Goal: Information Seeking & Learning: Find specific fact

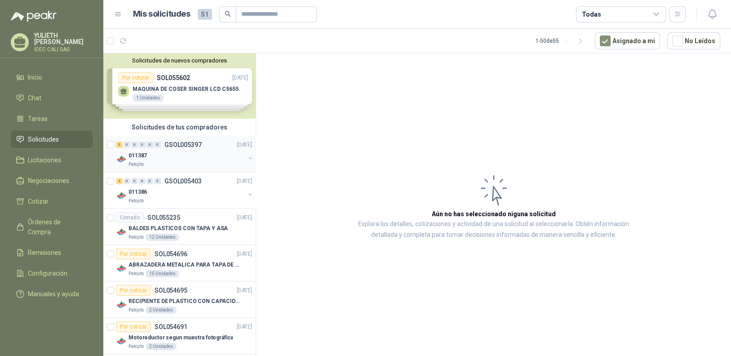
click at [172, 148] on div "3 0 0 0 0 0 GSOL005397 [DATE]" at bounding box center [185, 144] width 138 height 11
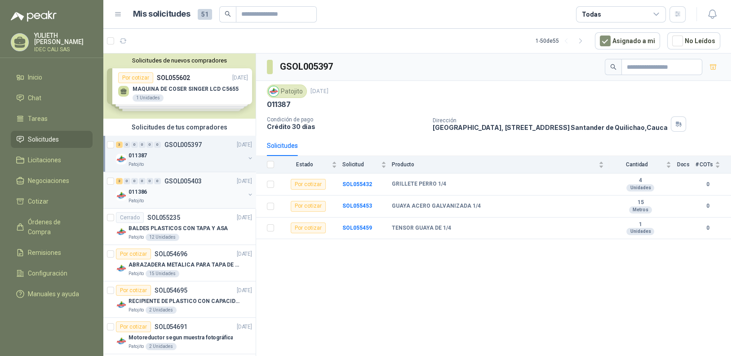
click at [182, 190] on div "011386" at bounding box center [186, 191] width 116 height 11
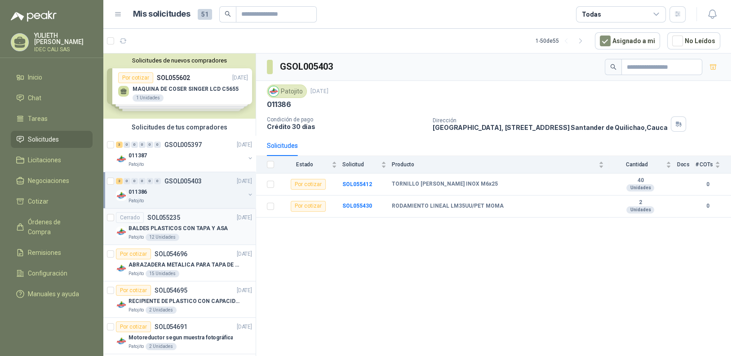
click at [176, 228] on p "BALDES PLASTICOS CON TAPA Y ASA" at bounding box center [177, 228] width 99 height 9
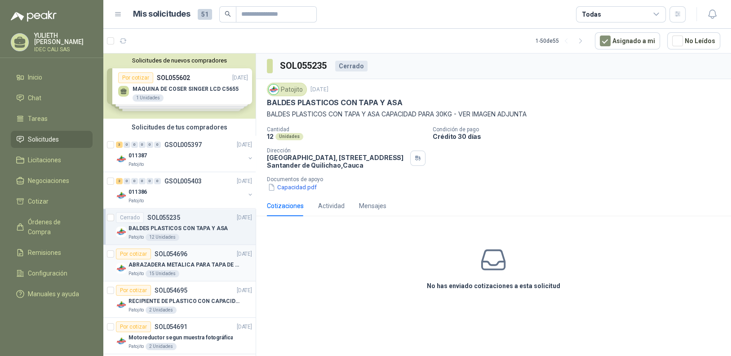
click at [187, 261] on p "ABRAZADERA METALICA PARA TAPA DE TAMBOR DE PLASTICO DE 50 LT" at bounding box center [184, 265] width 112 height 9
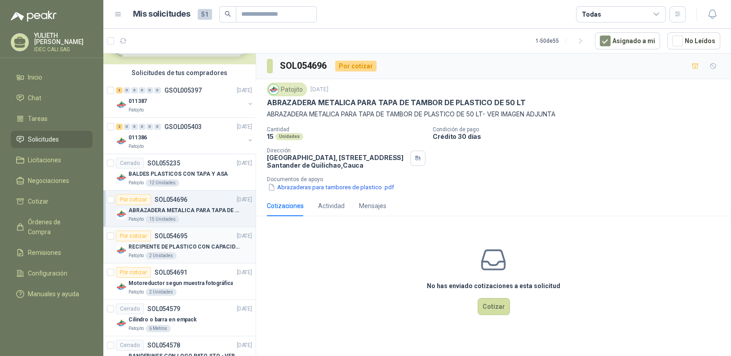
scroll to position [89, 0]
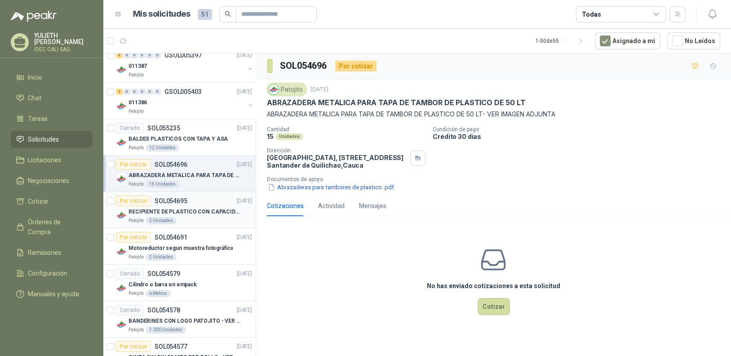
click at [185, 209] on p "RECIPIENTE DE PLASTICO CON CAPACIDAD DE 1.8 LT PARA LA EXTRACCIÓN MANUAL DE LIQ…" at bounding box center [184, 212] width 112 height 9
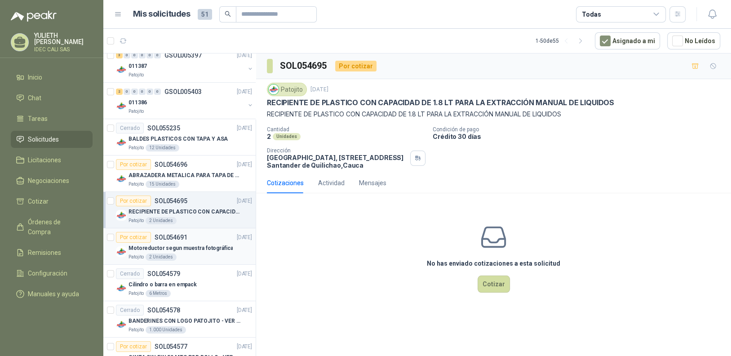
click at [177, 248] on p "Motoreductor segun muestra fotográfica" at bounding box center [180, 248] width 104 height 9
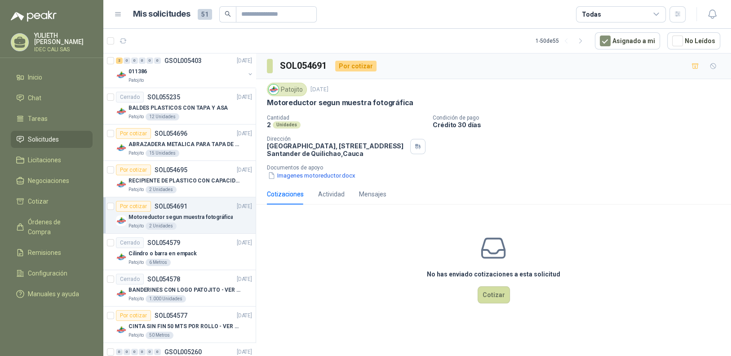
scroll to position [225, 0]
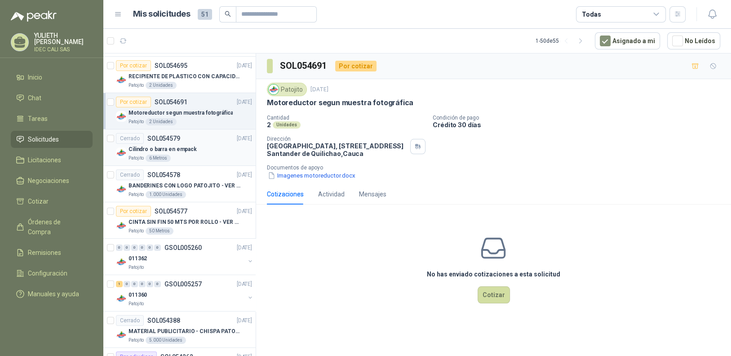
click at [187, 144] on div "Cilindro o barra en empack" at bounding box center [190, 149] width 124 height 11
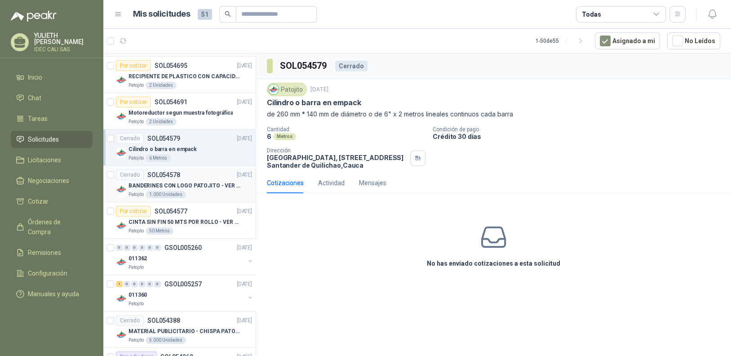
click at [198, 185] on p "BANDERINES CON LOGO PATOJITO - VER DOC ADJUNTO" at bounding box center [184, 185] width 112 height 9
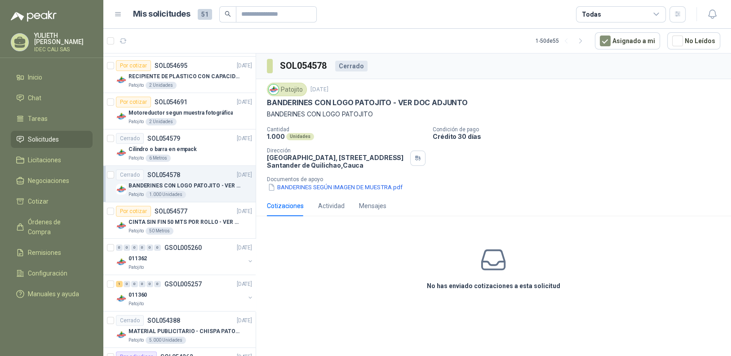
click at [196, 181] on div "BANDERINES CON LOGO PATOJITO - VER DOC ADJUNTO" at bounding box center [190, 185] width 124 height 11
click at [193, 151] on div "Cilindro o barra en empack" at bounding box center [190, 149] width 124 height 11
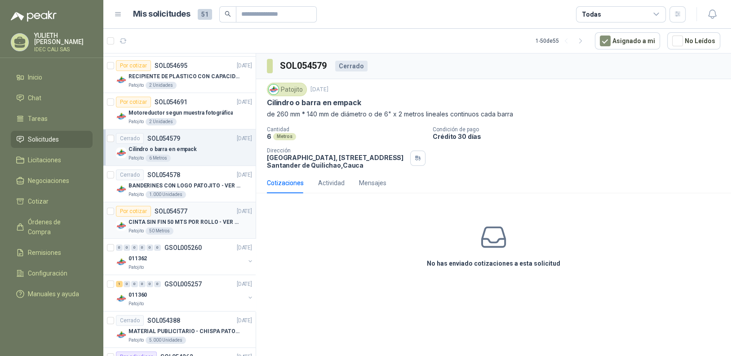
click at [161, 217] on div "CINTA SIN FIN 50 MTS POR ROLLO - VER DOC ADJUNTO" at bounding box center [190, 222] width 124 height 11
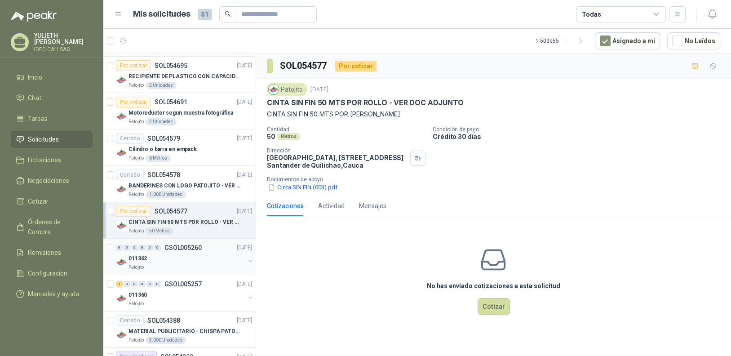
click at [188, 255] on div "011362" at bounding box center [186, 258] width 116 height 11
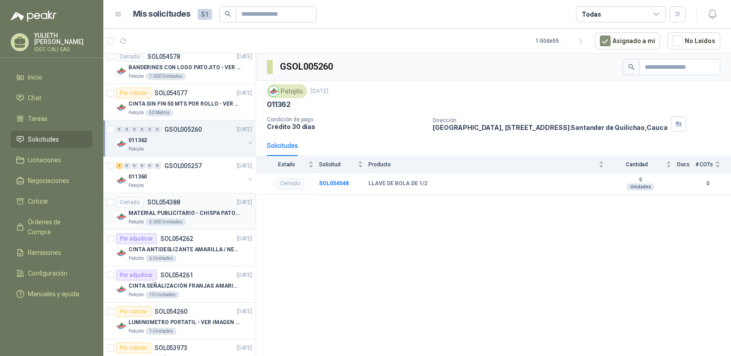
scroll to position [359, 0]
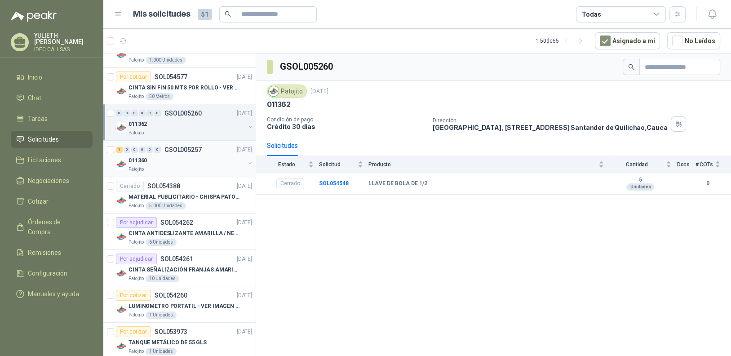
click at [180, 155] on div "011360" at bounding box center [186, 160] width 116 height 11
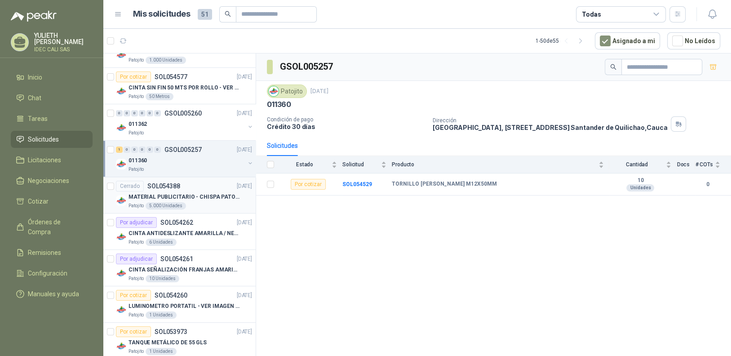
click at [195, 193] on p "MATERIAL PUBLICITARIO - CHISPA PATOJITO VER ADJUNTO" at bounding box center [184, 197] width 112 height 9
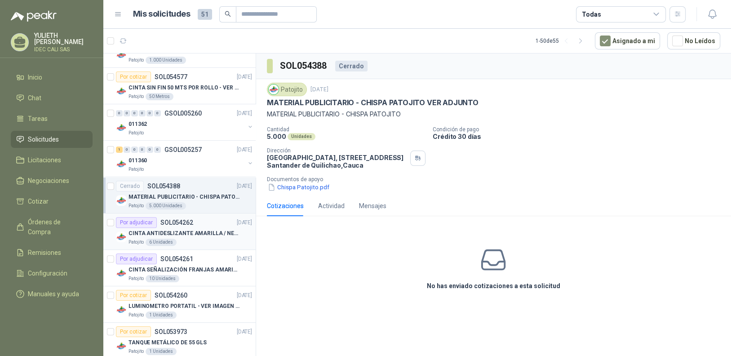
click at [200, 229] on p "CINTA ANTIDESLIZANTE AMARILLA / NEGRA" at bounding box center [184, 233] width 112 height 9
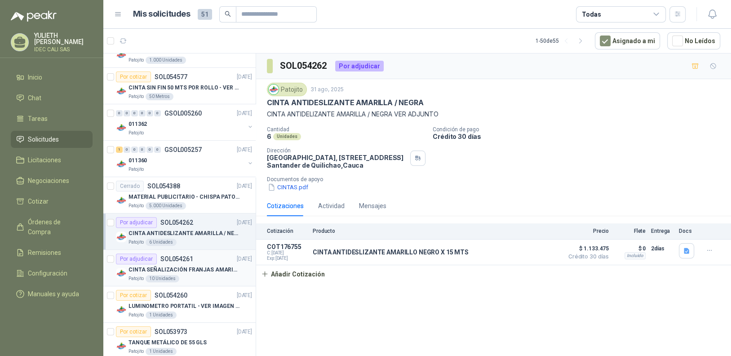
click at [198, 264] on div "CINTA SEÑALIZACIÓN FRANJAS AMARILLAS NEGRA" at bounding box center [190, 269] width 124 height 11
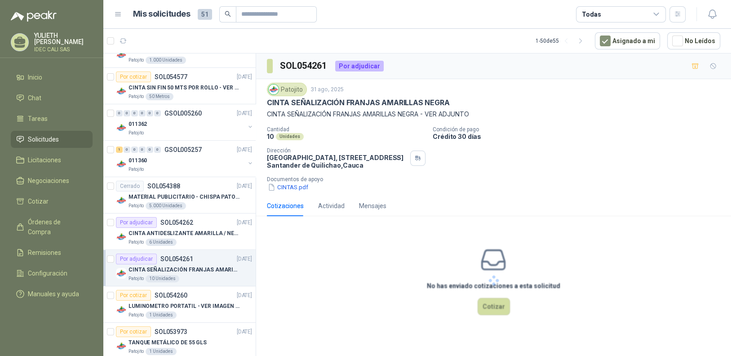
scroll to position [494, 0]
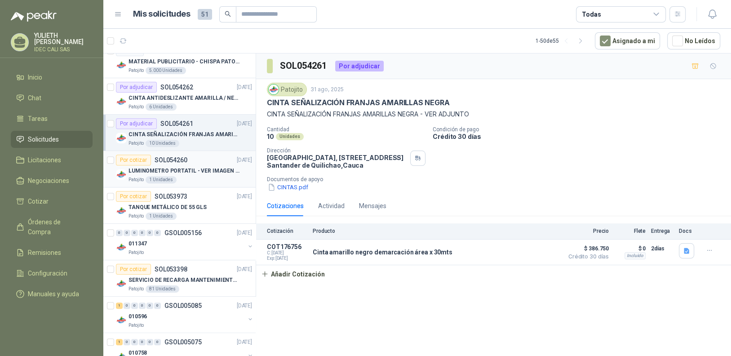
click at [194, 173] on div "LUMINOMETRO PORTATIL - VER IMAGEN ADJUNTA" at bounding box center [190, 170] width 124 height 11
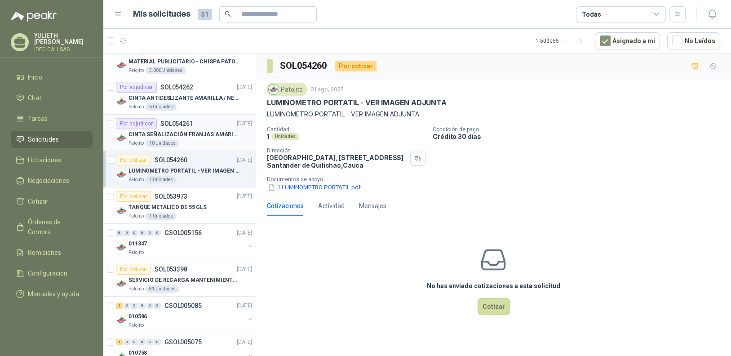
click at [199, 135] on p "CINTA SEÑALIZACIÓN FRANJAS AMARILLAS NEGRA" at bounding box center [184, 134] width 112 height 9
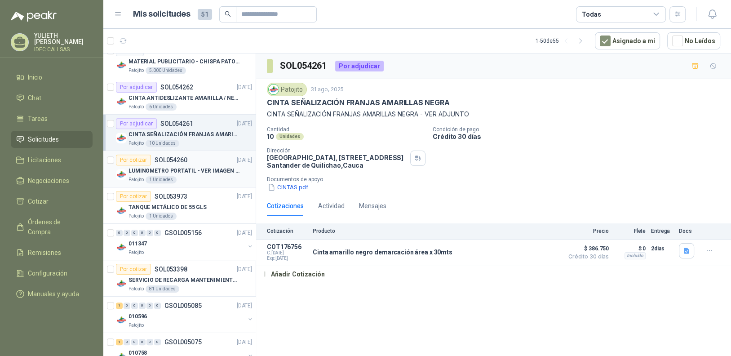
click at [187, 163] on div "Por cotizar SOL054260 [DATE]" at bounding box center [184, 160] width 136 height 11
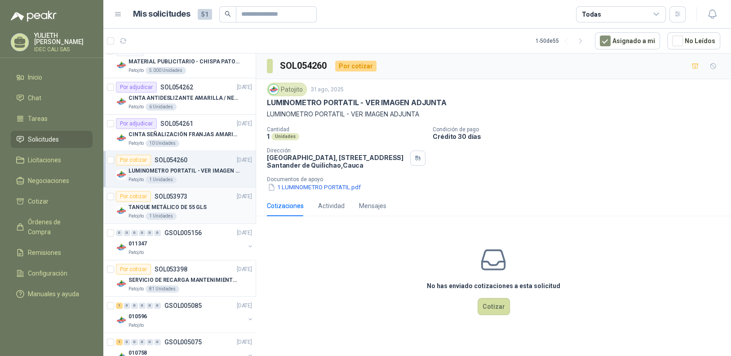
click at [177, 194] on p "SOL053973" at bounding box center [171, 196] width 33 height 6
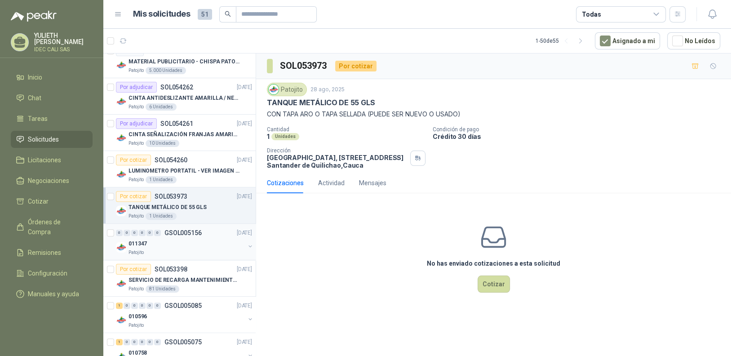
click at [214, 241] on div "011347" at bounding box center [186, 243] width 116 height 11
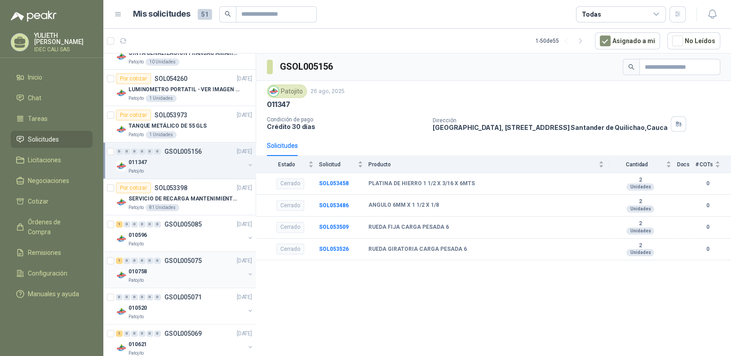
scroll to position [584, 0]
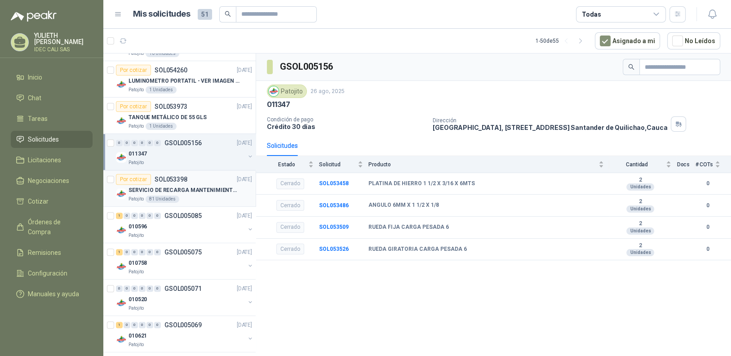
click at [203, 190] on p "SERVICIO DE RECARGA MANTENIMIENTO Y PRESTAMOS DE EXTINTORES" at bounding box center [184, 190] width 112 height 9
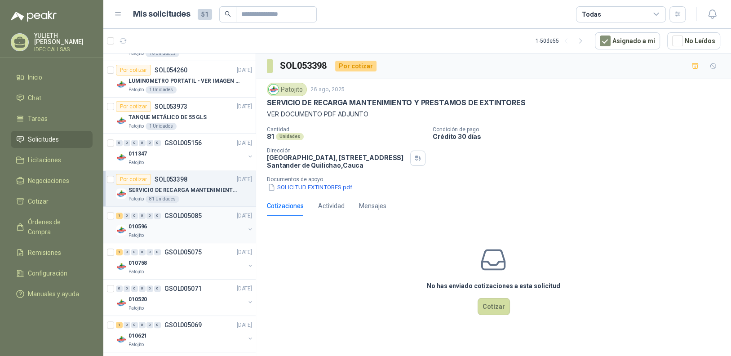
click at [202, 222] on div "010596" at bounding box center [186, 226] width 116 height 11
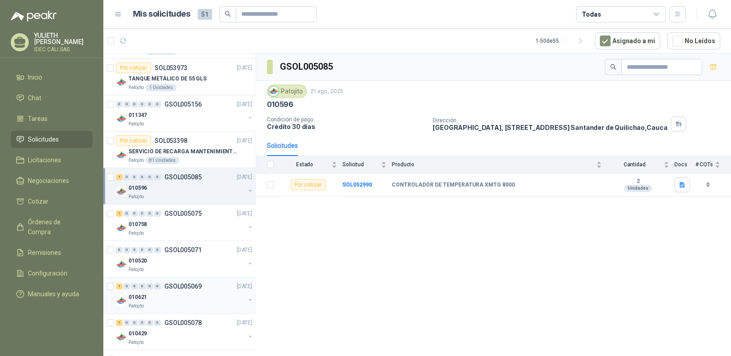
scroll to position [673, 0]
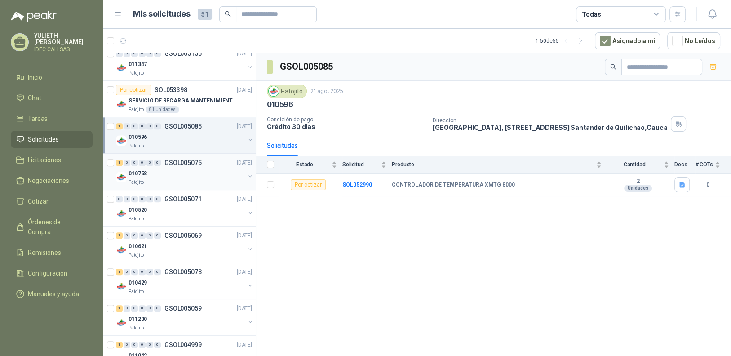
click at [193, 173] on div "010758" at bounding box center [186, 173] width 116 height 11
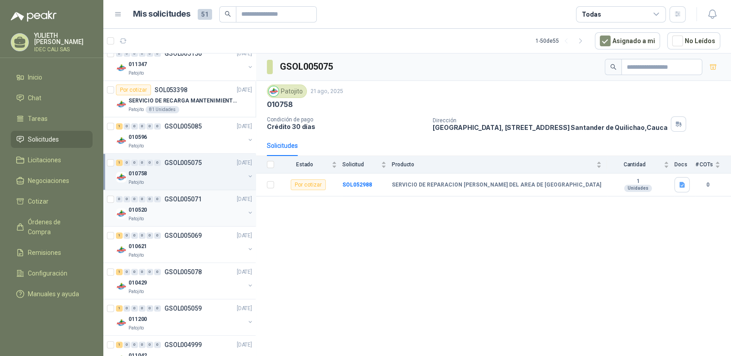
click at [191, 210] on div "010520" at bounding box center [186, 209] width 116 height 11
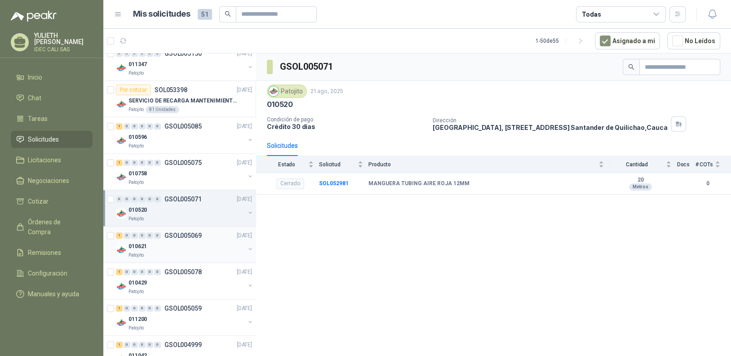
click at [190, 241] on div "010621" at bounding box center [186, 246] width 116 height 11
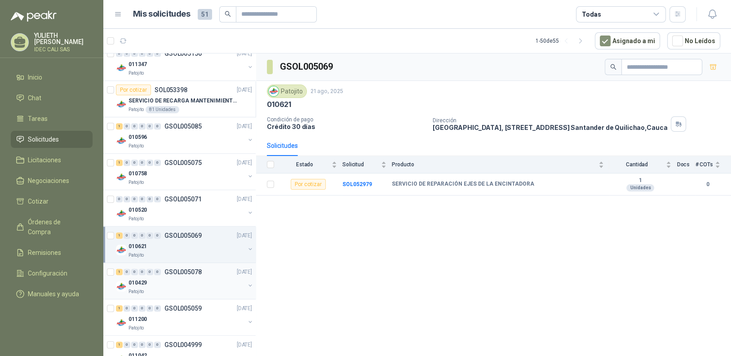
click at [185, 277] on div "010429" at bounding box center [186, 282] width 116 height 11
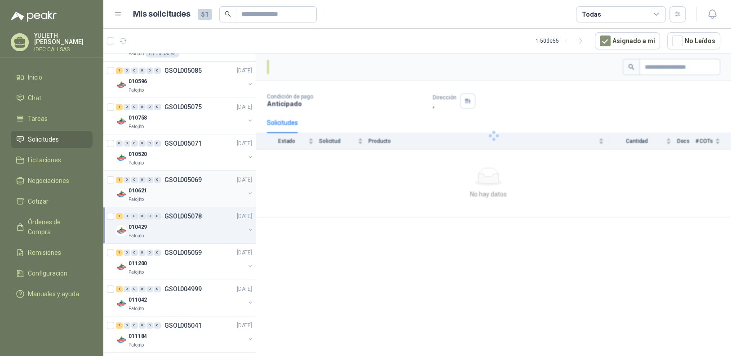
scroll to position [763, 0]
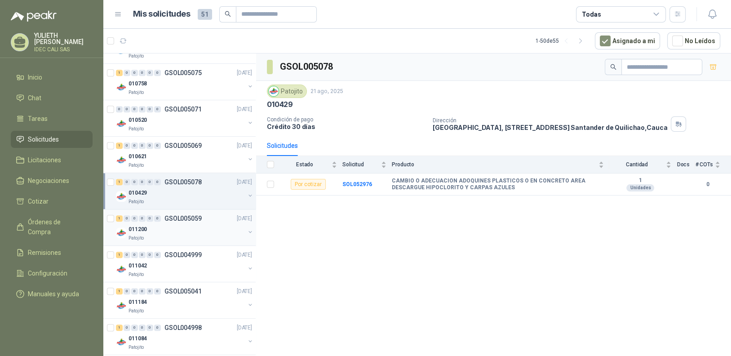
click at [181, 219] on div "1 0 0 0 0 0 GSOL005059 [DATE]" at bounding box center [185, 218] width 138 height 11
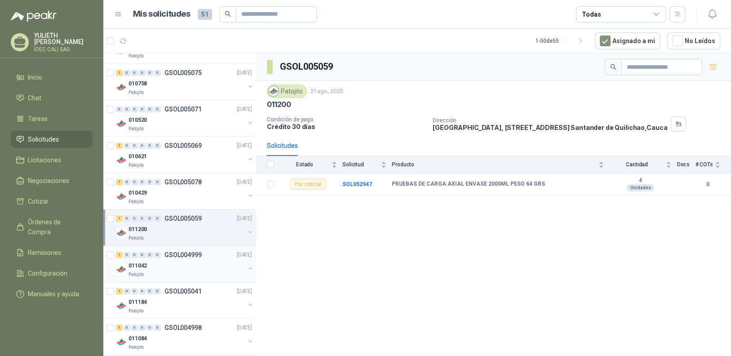
click at [184, 252] on p "GSOL004999" at bounding box center [182, 255] width 37 height 6
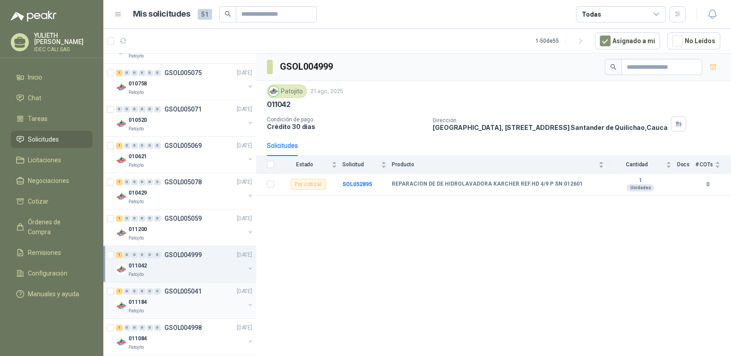
click at [183, 292] on div "1 0 0 0 0 0 GSOL005041 [DATE]" at bounding box center [185, 291] width 138 height 11
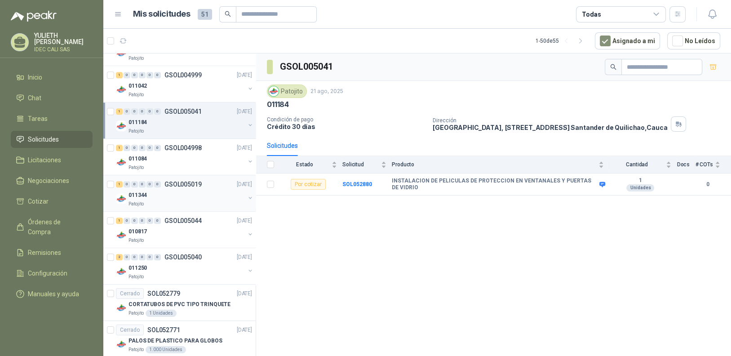
scroll to position [988, 0]
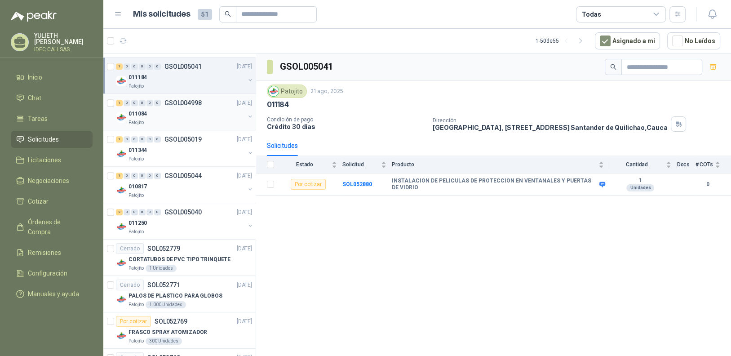
click at [181, 110] on div "011084" at bounding box center [186, 113] width 116 height 11
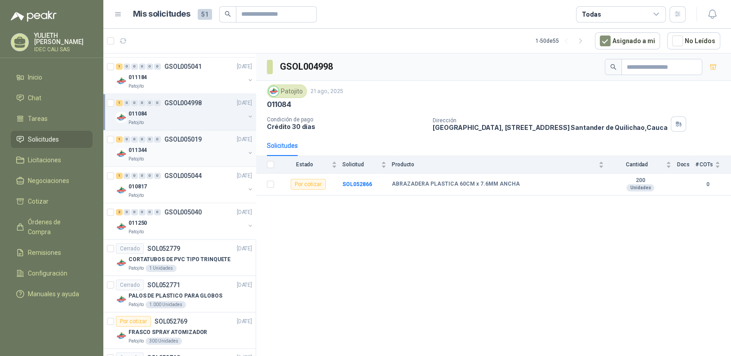
click at [208, 141] on div "1 0 0 0 0 0 GSOL005019 [DATE]" at bounding box center [185, 139] width 138 height 11
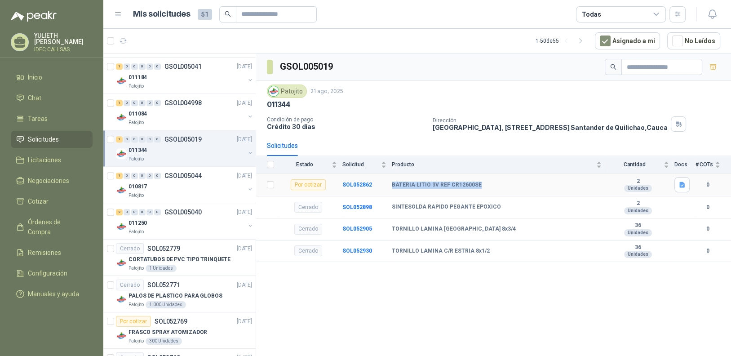
drag, startPoint x: 480, startPoint y: 184, endPoint x: 393, endPoint y: 187, distance: 87.6
click at [393, 187] on div "BATERIA LITIO 3V REF CR12600SE" at bounding box center [497, 184] width 210 height 7
copy b "BATERIA LITIO 3V REF CR12600SE"
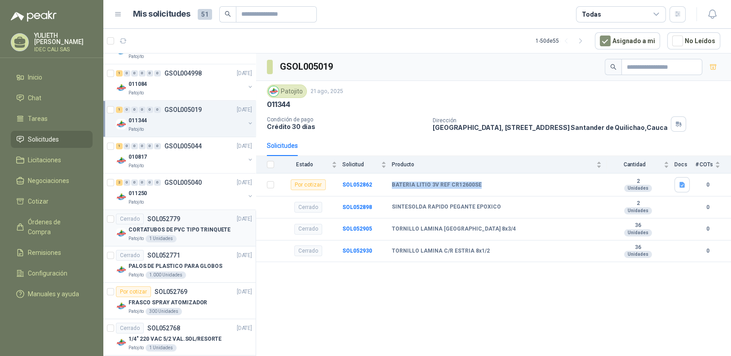
scroll to position [1033, 0]
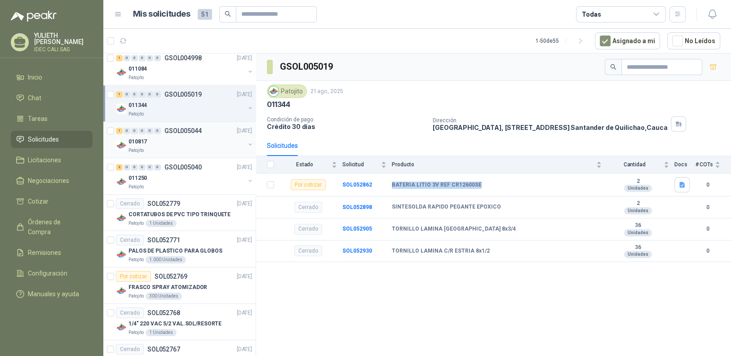
click at [195, 130] on p "GSOL005044" at bounding box center [182, 131] width 37 height 6
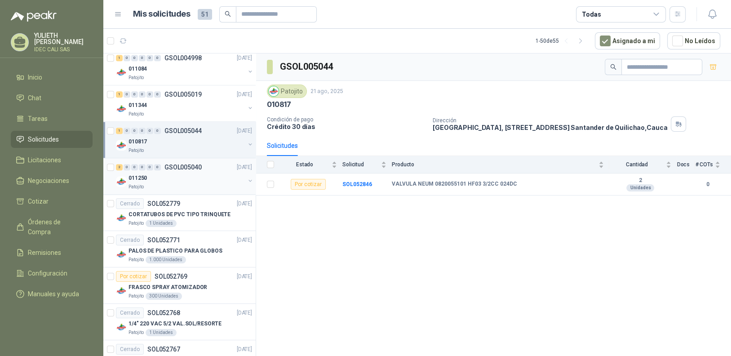
click at [163, 178] on div "011250" at bounding box center [186, 177] width 116 height 11
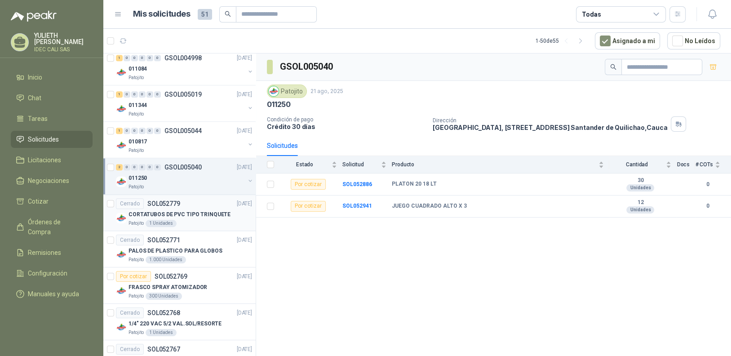
click at [201, 212] on p "CORTATUBOS DE PVC TIPO TRINQUETE" at bounding box center [179, 214] width 102 height 9
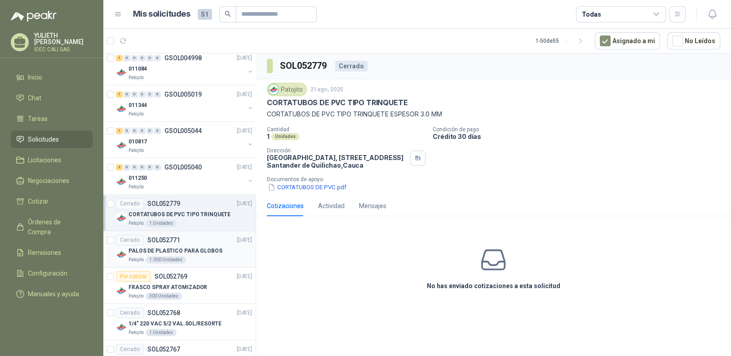
click at [198, 240] on div "Cerrado SOL052771 [DATE]" at bounding box center [184, 239] width 136 height 11
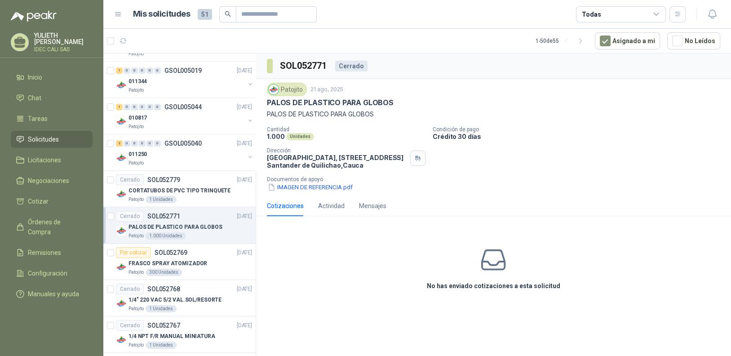
scroll to position [1078, 0]
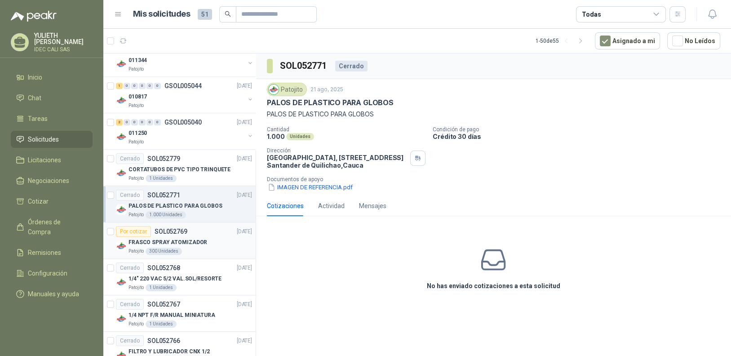
click at [173, 230] on p "SOL052769" at bounding box center [171, 231] width 33 height 6
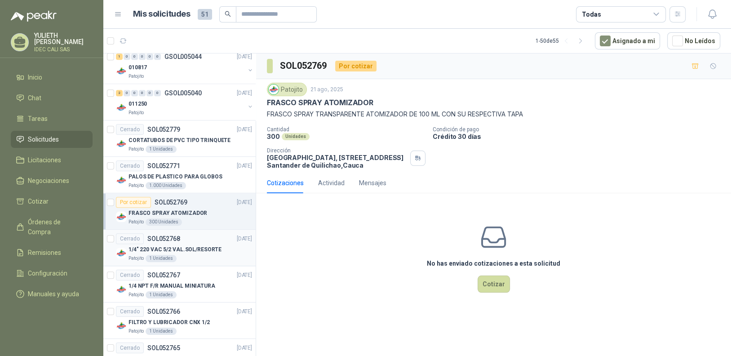
scroll to position [1123, 0]
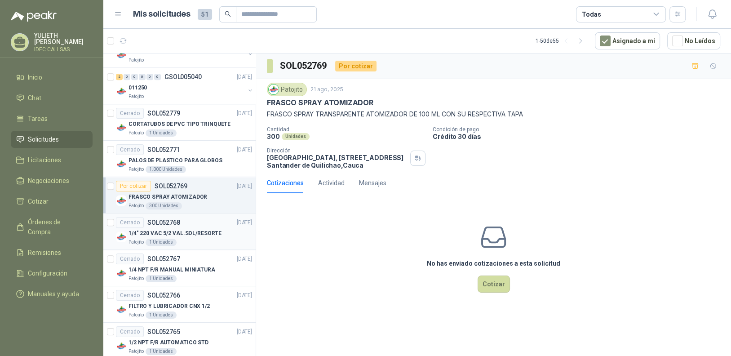
click at [192, 229] on p "1/4" 220 VAC 5/2 VAL.SOL/RESORTE" at bounding box center [174, 233] width 93 height 9
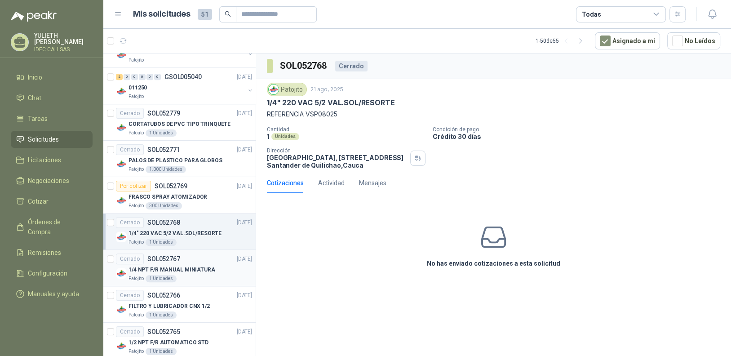
click at [195, 255] on div "Cerrado SOL052767 [DATE]" at bounding box center [184, 258] width 136 height 11
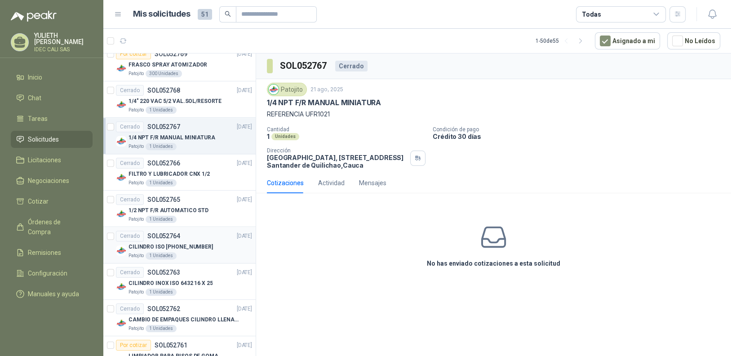
scroll to position [1257, 0]
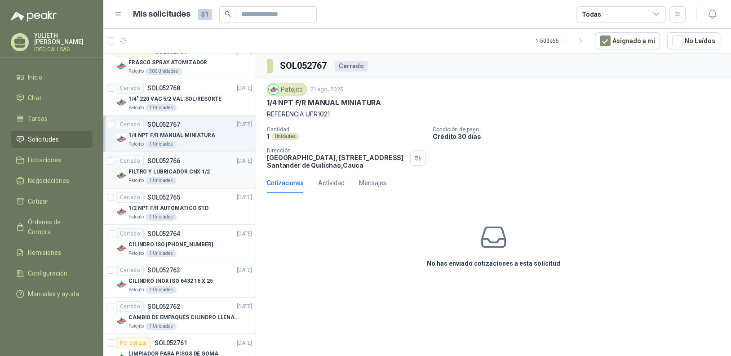
click at [177, 168] on p "FILTRO Y LUBRICADOR CNX 1/2" at bounding box center [168, 172] width 81 height 9
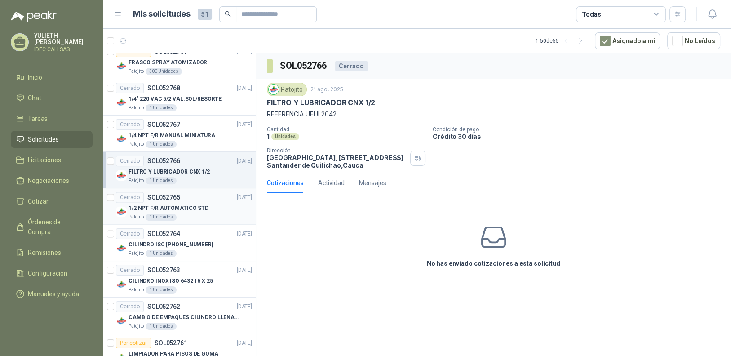
click at [188, 197] on div "Cerrado SOL052765 [DATE]" at bounding box center [184, 197] width 136 height 11
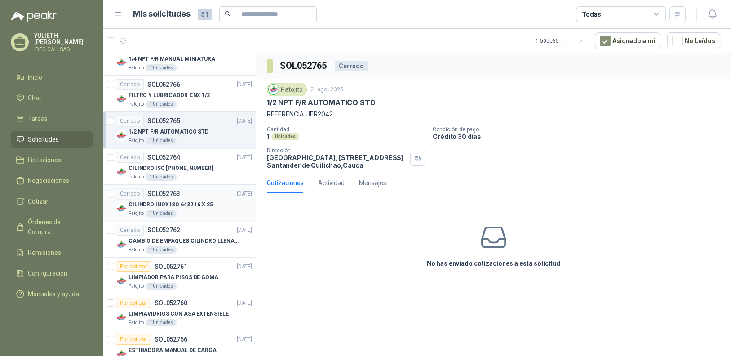
scroll to position [1347, 0]
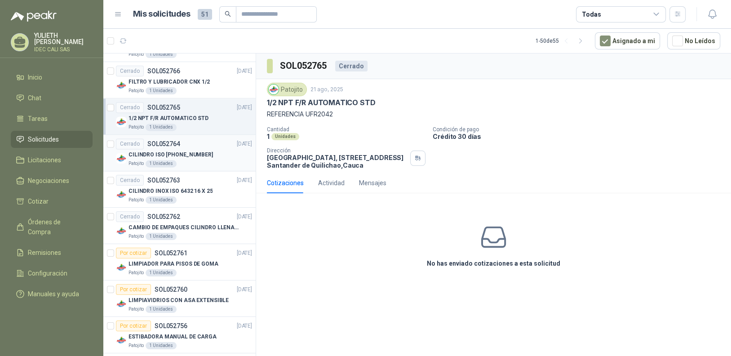
click at [195, 143] on div "Cerrado SOL052764 [DATE]" at bounding box center [184, 143] width 136 height 11
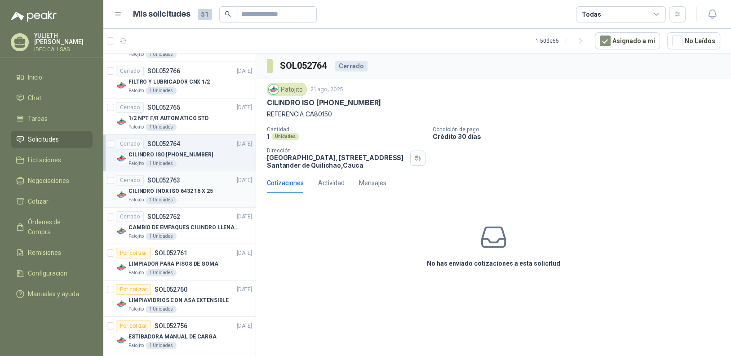
click at [195, 187] on p "CILINDRO INOX ISO 6432 16 X 25" at bounding box center [170, 191] width 84 height 9
click at [196, 153] on p "CILINDRO ISO [PHONE_NUMBER]" at bounding box center [170, 154] width 84 height 9
click at [195, 187] on p "CILINDRO INOX ISO 6432 16 X 25" at bounding box center [170, 191] width 84 height 9
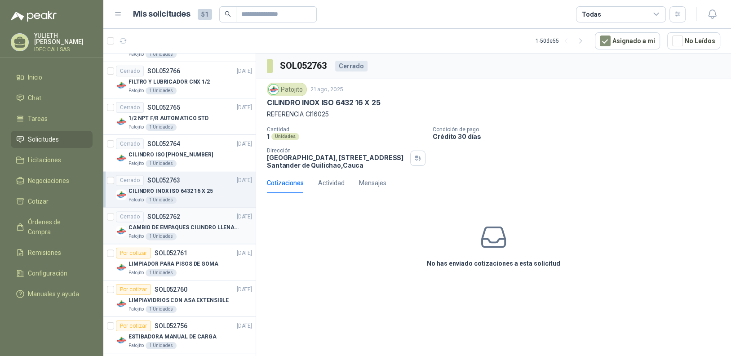
click at [203, 233] on div "Patojito 1 Unidades" at bounding box center [190, 236] width 124 height 7
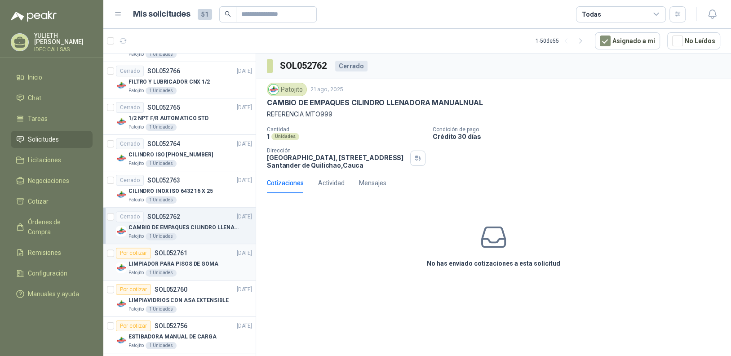
drag, startPoint x: 198, startPoint y: 252, endPoint x: 196, endPoint y: 247, distance: 5.7
click at [198, 252] on div "Por cotizar SOL052761 [DATE]" at bounding box center [184, 252] width 136 height 11
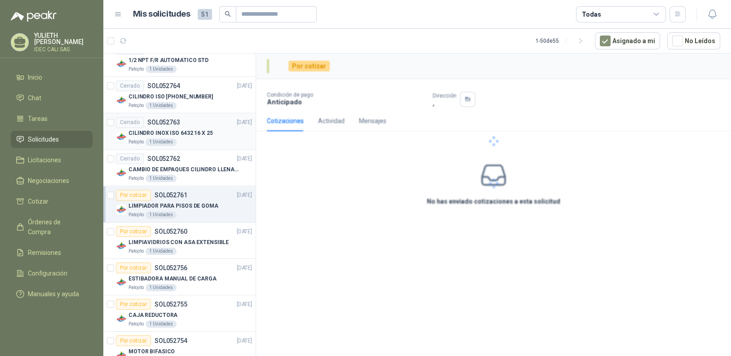
scroll to position [1482, 0]
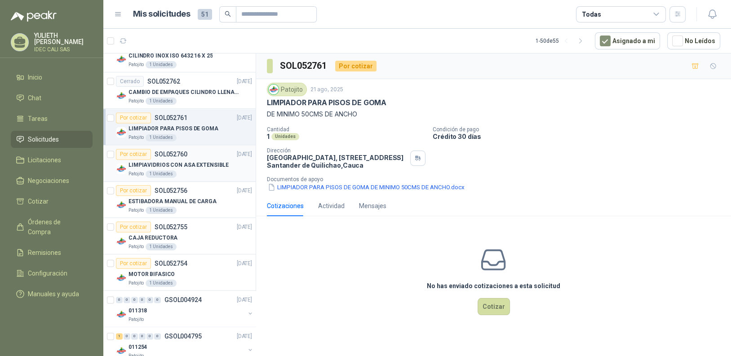
click at [195, 161] on p "LIMPIAVIDRIOS CON ASA EXTENSIBLE" at bounding box center [178, 165] width 100 height 9
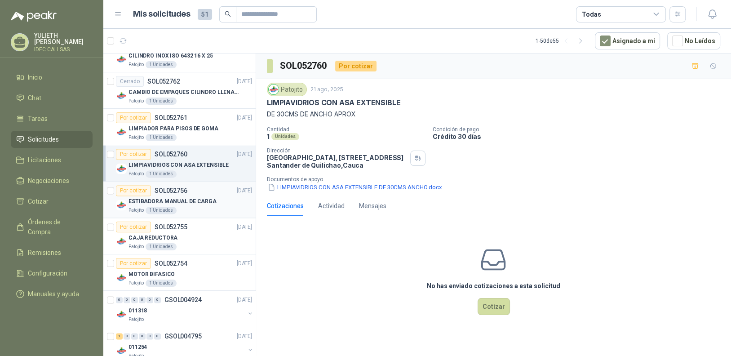
click at [201, 197] on p "ESTIBADORA MANUAL DE CARGA" at bounding box center [172, 201] width 88 height 9
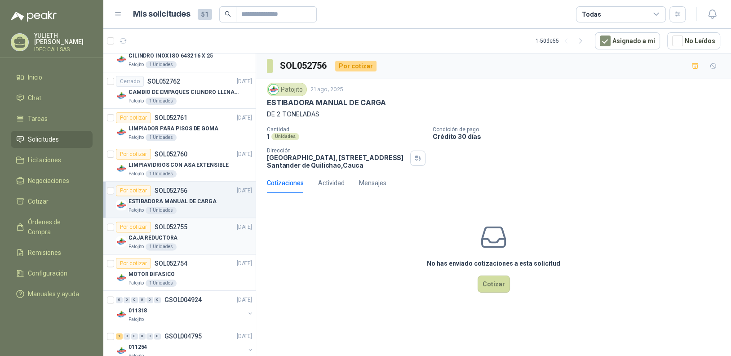
click at [192, 235] on div "CAJA REDUCTORA" at bounding box center [190, 237] width 124 height 11
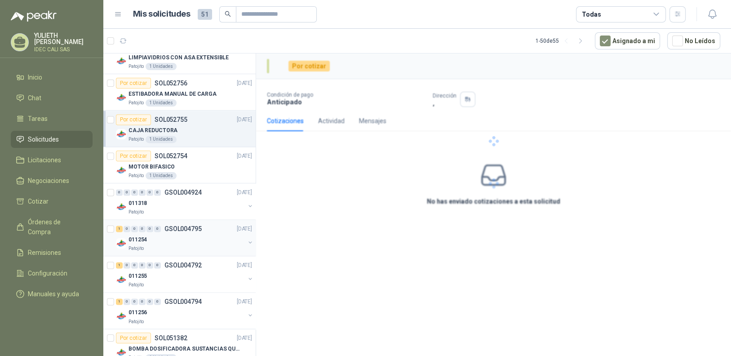
scroll to position [1604, 0]
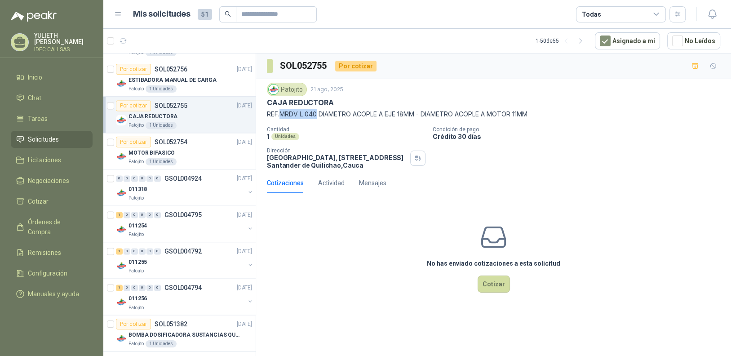
drag, startPoint x: 281, startPoint y: 115, endPoint x: 317, endPoint y: 117, distance: 36.0
click at [317, 117] on p "REF.MRDV L 040 DIAMETRO ACOPLE A EJE 18MM - DIAMETRO ACOPLE A MOTOR 11MM" at bounding box center [493, 114] width 453 height 10
copy p "MRDV L 040"
